Goal: Navigation & Orientation: Find specific page/section

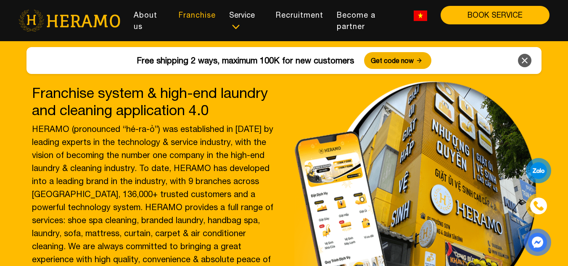
click at [205, 16] on font "Franchise" at bounding box center [197, 15] width 37 height 9
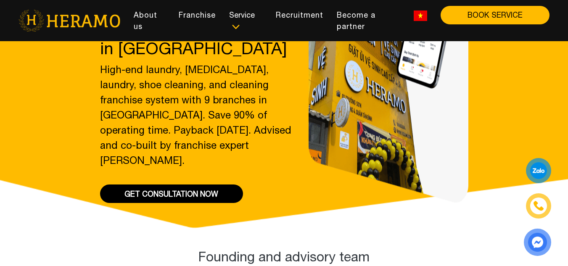
scroll to position [118, 0]
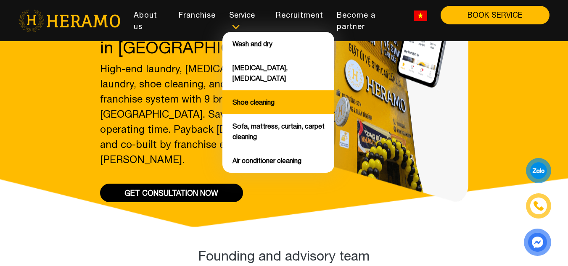
click at [257, 98] on font "Shoe cleaning" at bounding box center [254, 102] width 42 height 8
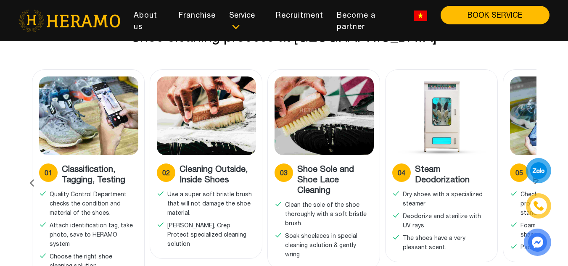
scroll to position [606, 0]
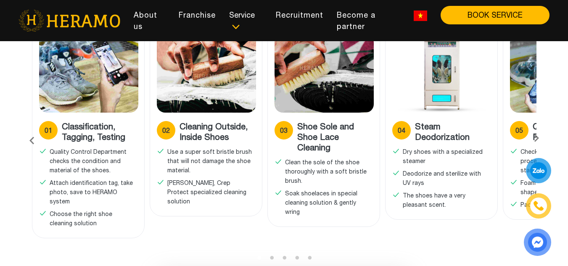
click at [537, 138] on icon at bounding box center [536, 140] width 15 height 5
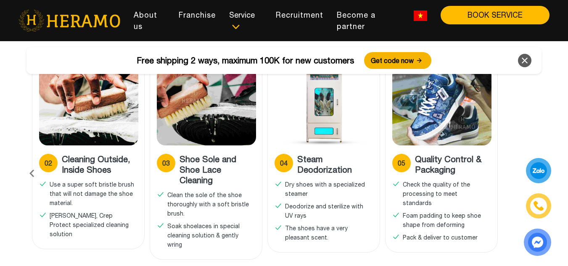
scroll to position [572, 0]
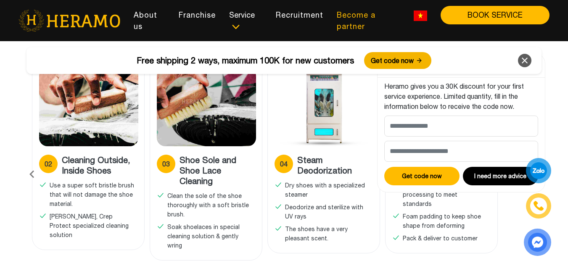
click at [352, 19] on font "Become a partner" at bounding box center [356, 21] width 39 height 20
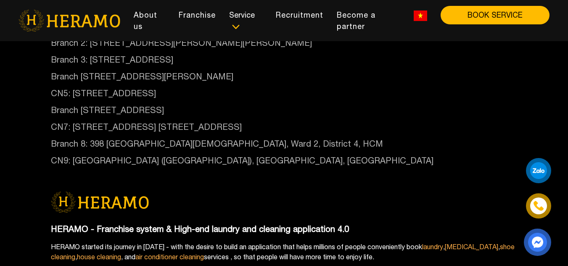
scroll to position [791, 0]
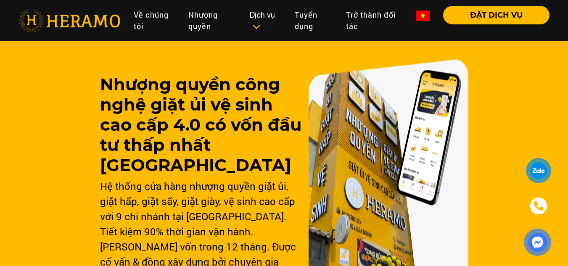
scroll to position [118, 0]
